Goal: Check status: Check status

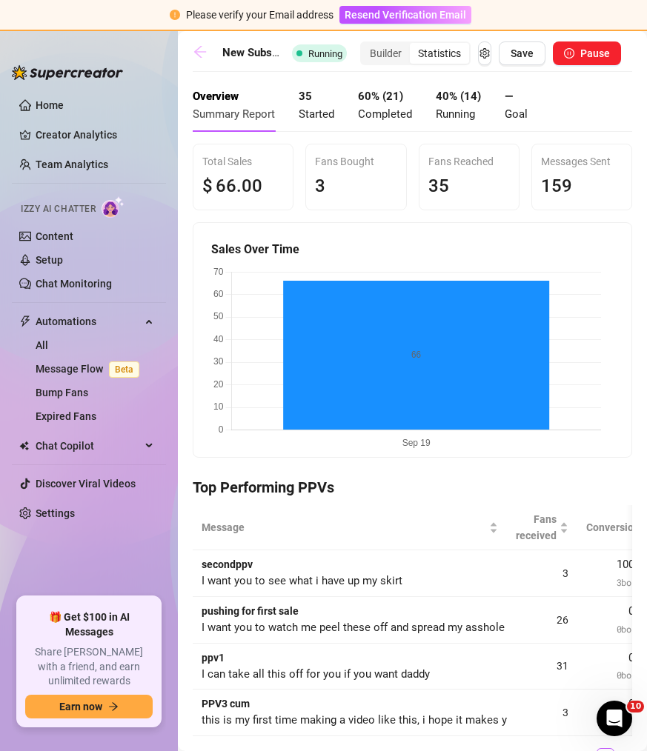
click at [200, 58] on icon "arrow-left" at bounding box center [200, 51] width 15 height 15
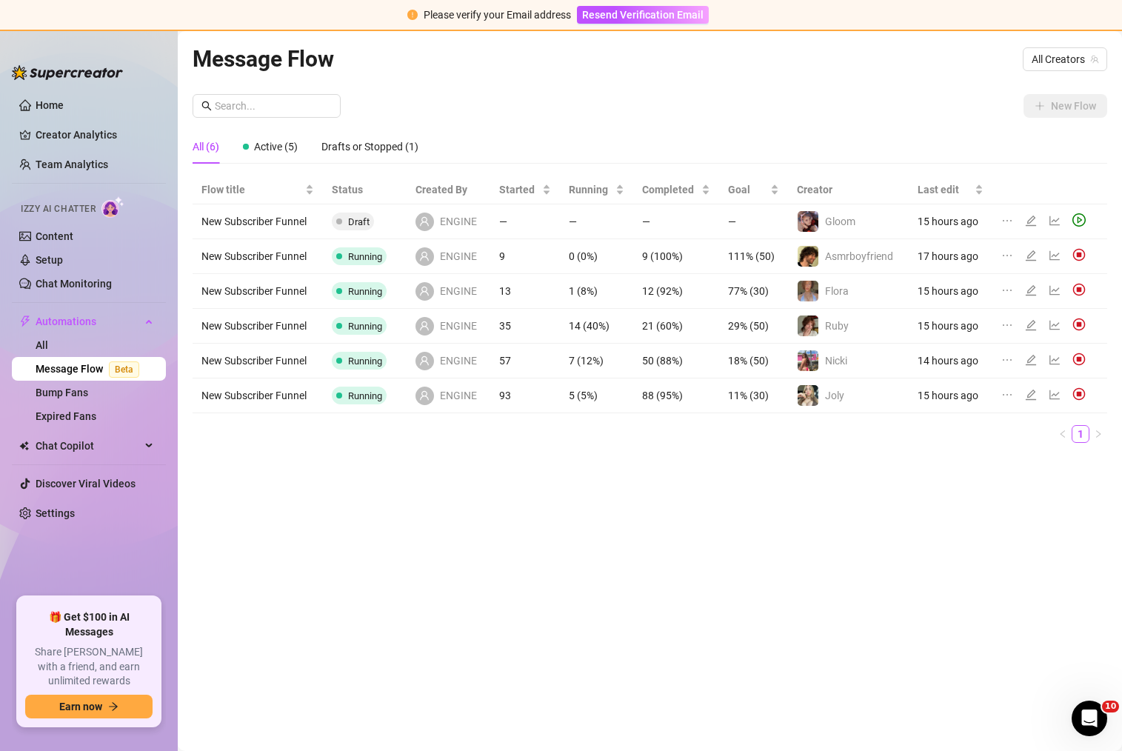
click at [646, 290] on icon "line-chart" at bounding box center [1055, 290] width 12 height 12
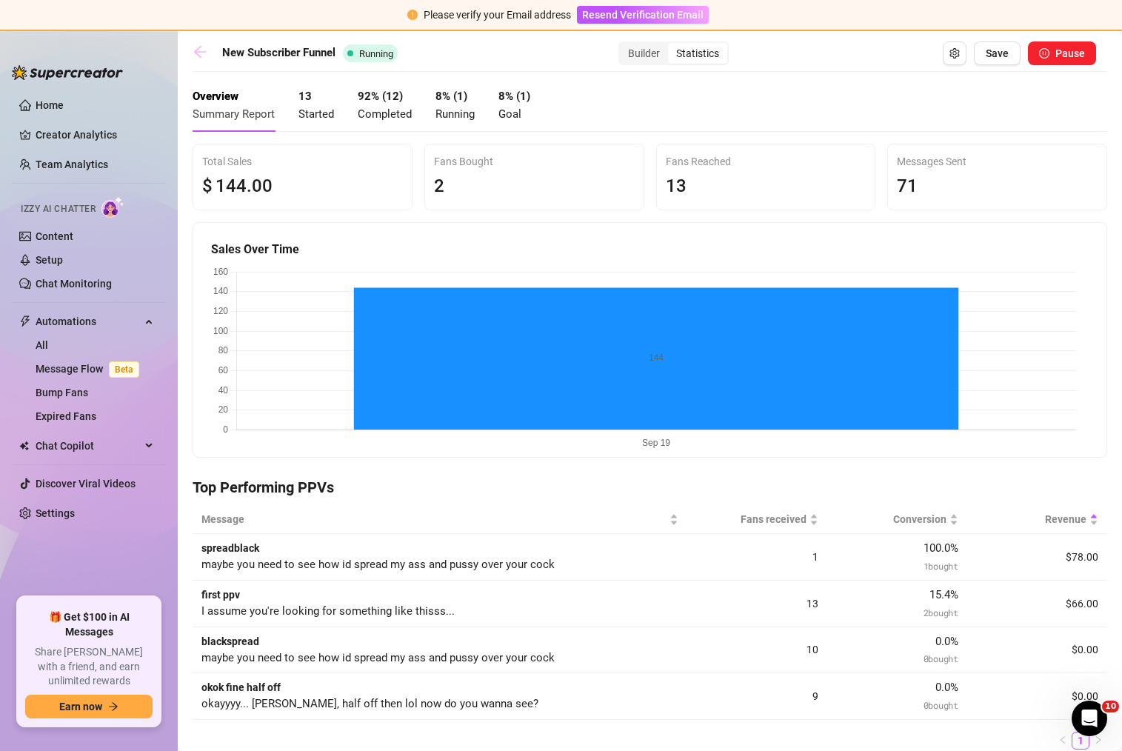
click at [198, 51] on icon "arrow-left" at bounding box center [200, 52] width 12 height 12
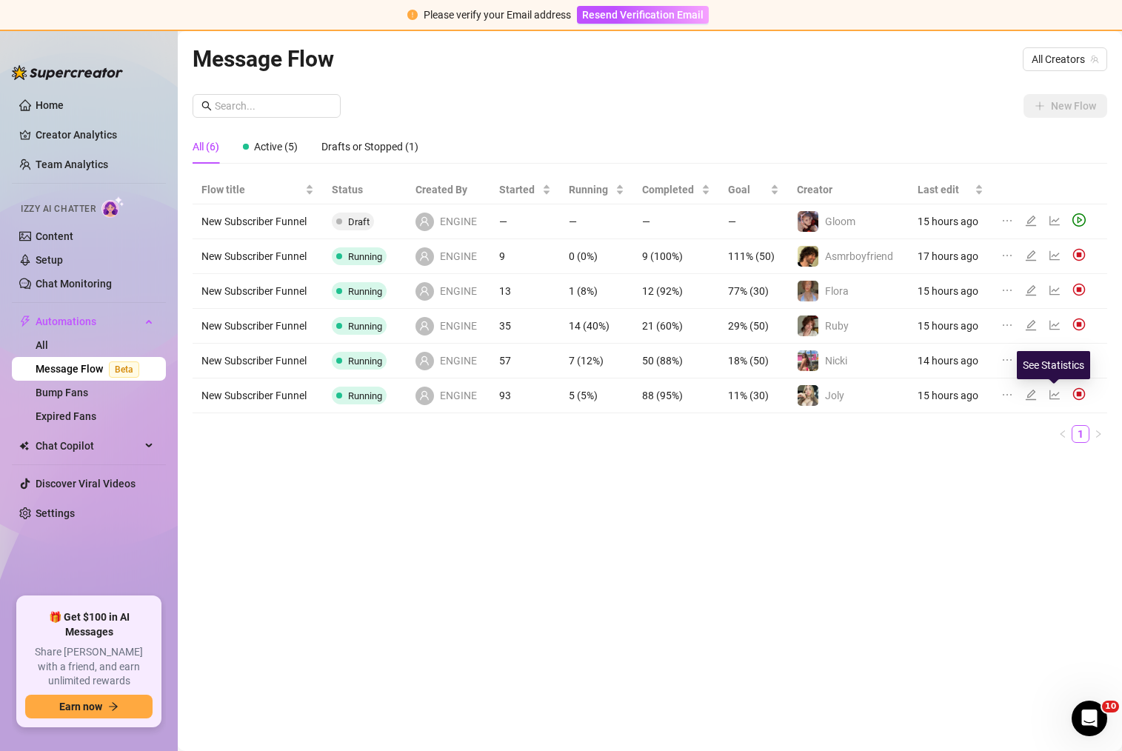
click at [646, 393] on icon "line-chart" at bounding box center [1054, 395] width 10 height 10
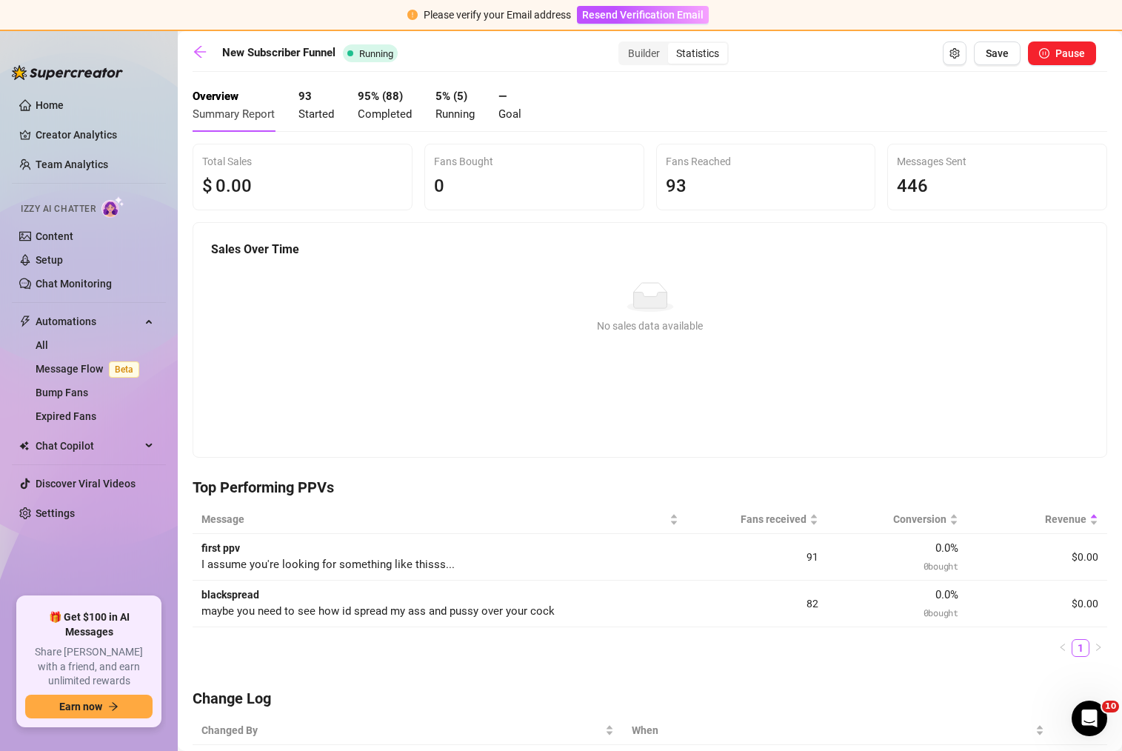
click at [327, 113] on span "Started" at bounding box center [316, 113] width 36 height 13
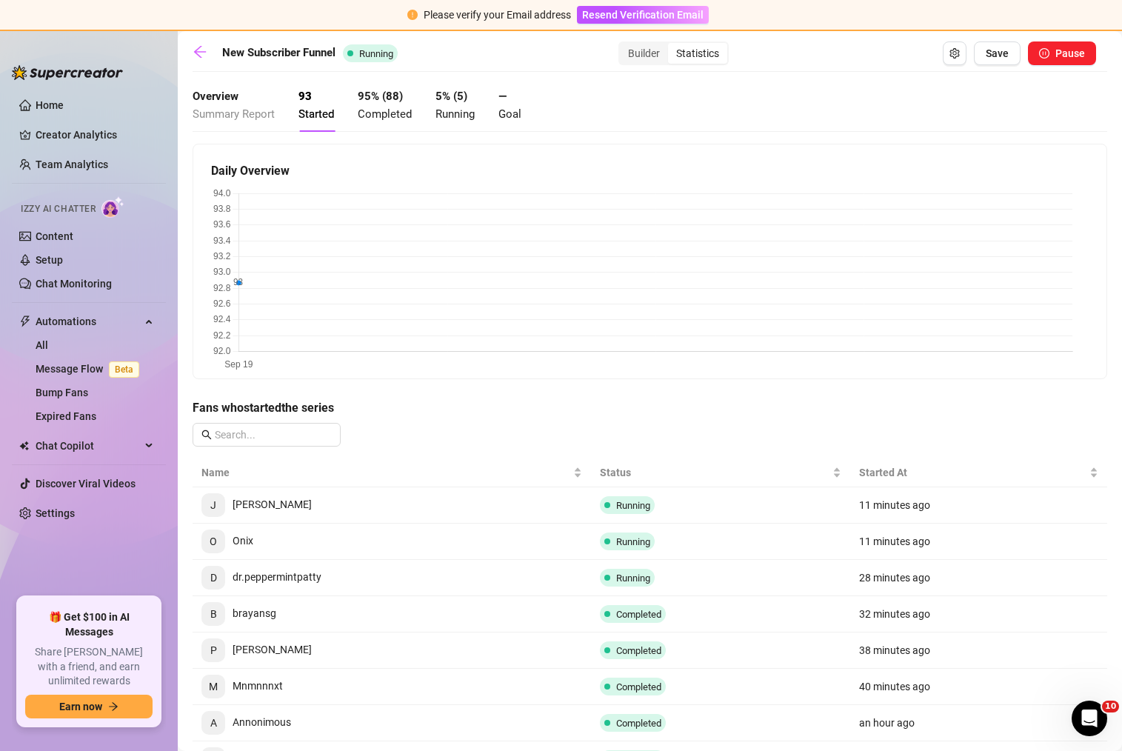
click at [371, 107] on span "Completed" at bounding box center [385, 113] width 54 height 13
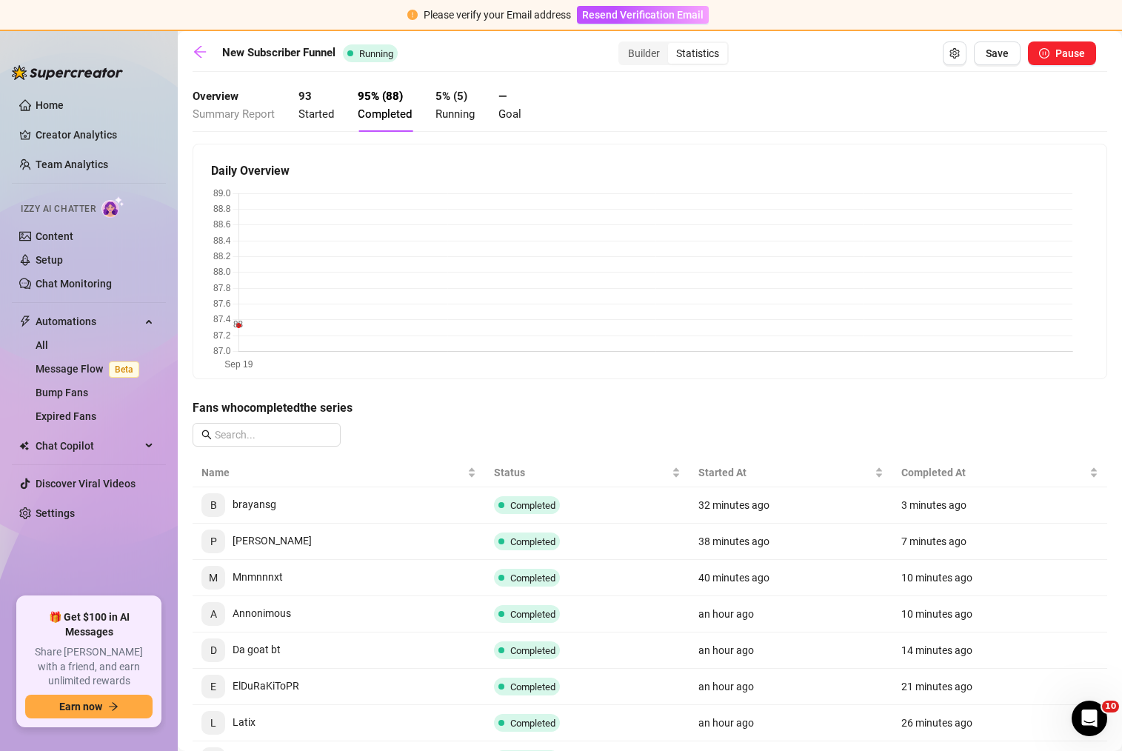
click at [427, 110] on div "Overview Summary Report 93 Started 95 % ( 88 ) Completed 5 % ( 5 ) Running — Go…" at bounding box center [357, 105] width 329 height 53
click at [301, 116] on span "Started" at bounding box center [316, 113] width 36 height 13
